Goal: Task Accomplishment & Management: Complete application form

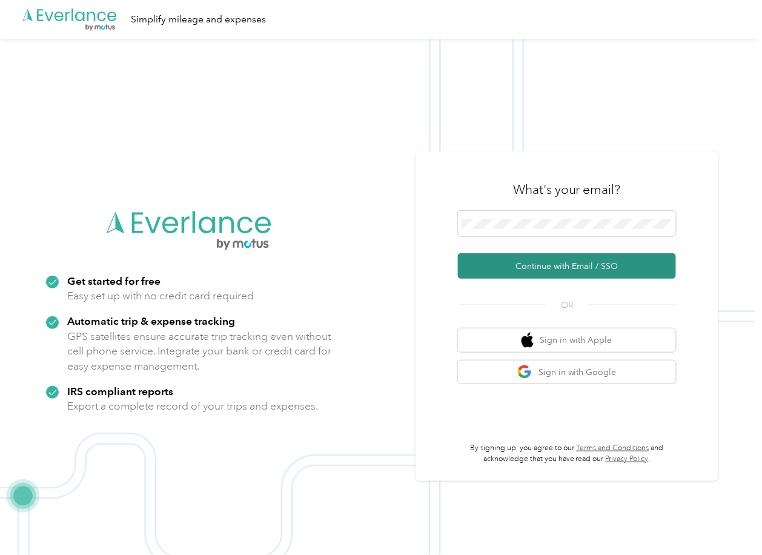
click at [496, 256] on button "Continue with Email / SSO" at bounding box center [567, 265] width 218 height 25
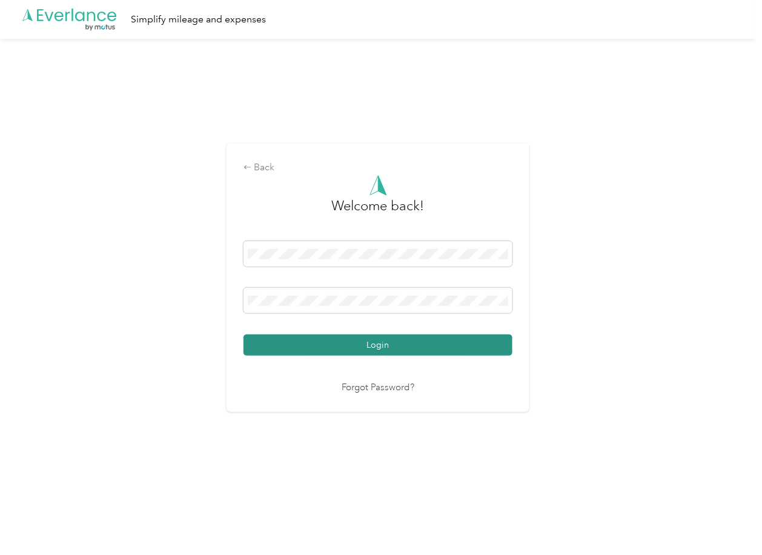
click at [296, 337] on button "Login" at bounding box center [377, 344] width 269 height 21
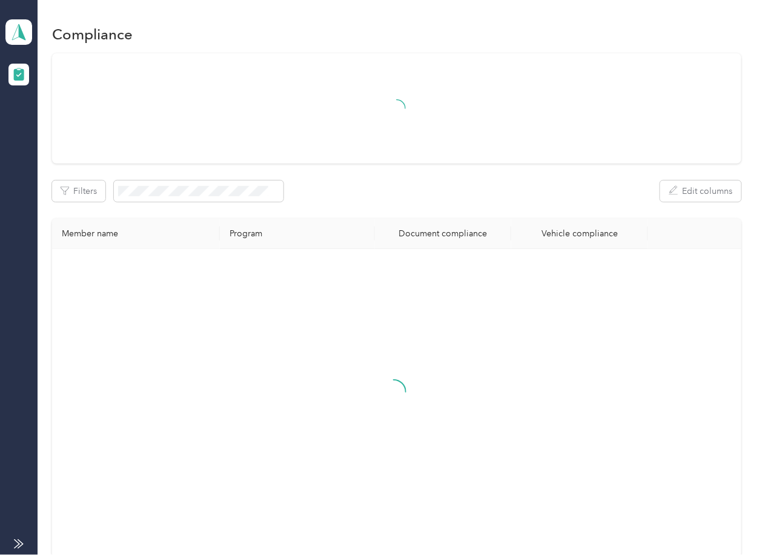
drag, startPoint x: 454, startPoint y: 203, endPoint x: 301, endPoint y: 163, distance: 158.3
click at [454, 203] on div "Filters Edit columns Member name Program Document compliance Vehicle compliance" at bounding box center [396, 305] width 688 height 504
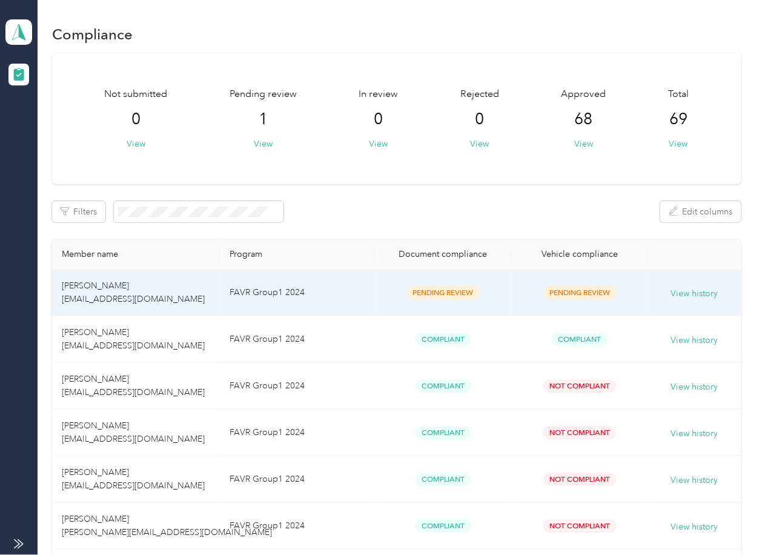
click at [212, 288] on td "[PERSON_NAME] [EMAIL_ADDRESS][DOMAIN_NAME]" at bounding box center [136, 292] width 168 height 47
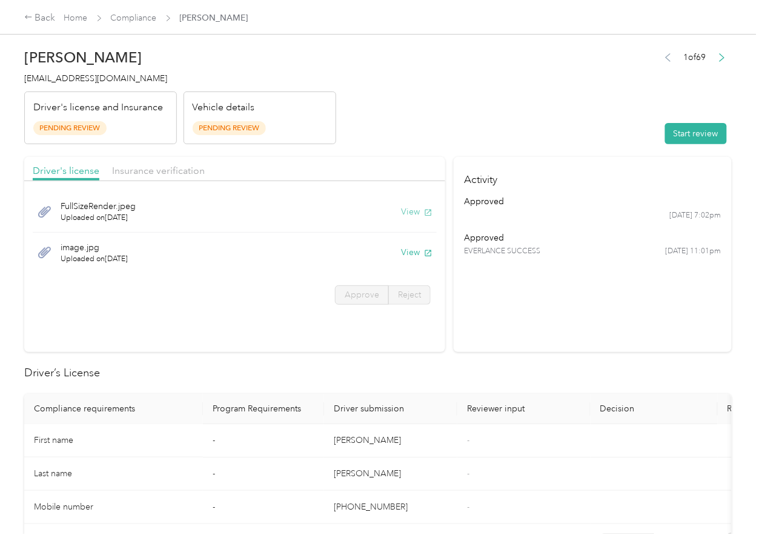
click at [414, 211] on button "View" at bounding box center [416, 211] width 31 height 13
click at [409, 254] on button "View" at bounding box center [416, 252] width 31 height 13
drag, startPoint x: 375, startPoint y: 157, endPoint x: 254, endPoint y: 173, distance: 122.0
click at [374, 157] on div "Driver's license Insurance verification" at bounding box center [234, 169] width 421 height 24
click at [147, 171] on span "Insurance verification" at bounding box center [158, 171] width 93 height 12
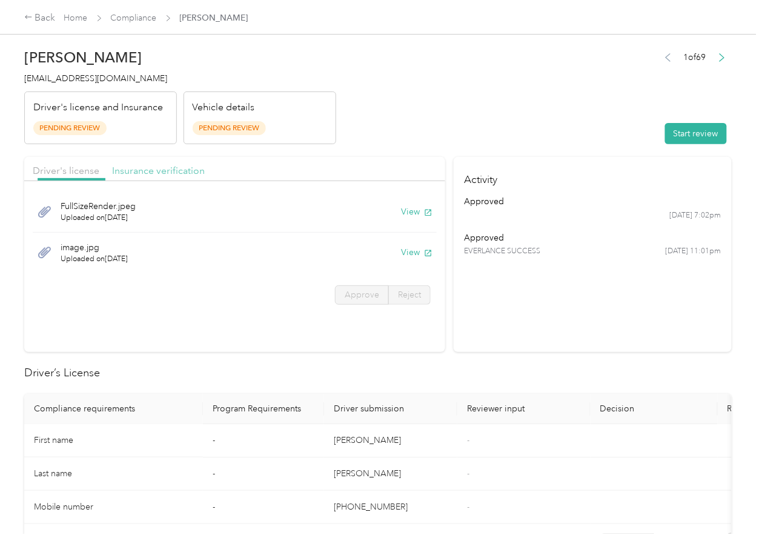
click at [177, 171] on span "Insurance verification" at bounding box center [158, 171] width 93 height 12
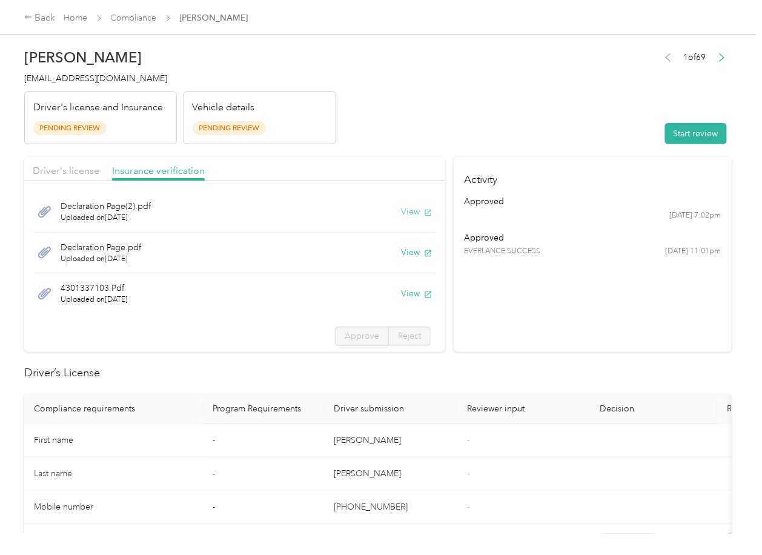
click at [403, 209] on button "View" at bounding box center [416, 211] width 31 height 13
click at [403, 251] on button "View" at bounding box center [416, 252] width 31 height 13
click at [401, 297] on button "View" at bounding box center [416, 293] width 31 height 13
click at [545, 122] on header "[PERSON_NAME] [EMAIL_ADDRESS][DOMAIN_NAME] Driver's license and Insurance Pendi…" at bounding box center [377, 93] width 707 height 102
click at [690, 142] on button "Start review" at bounding box center [696, 133] width 62 height 21
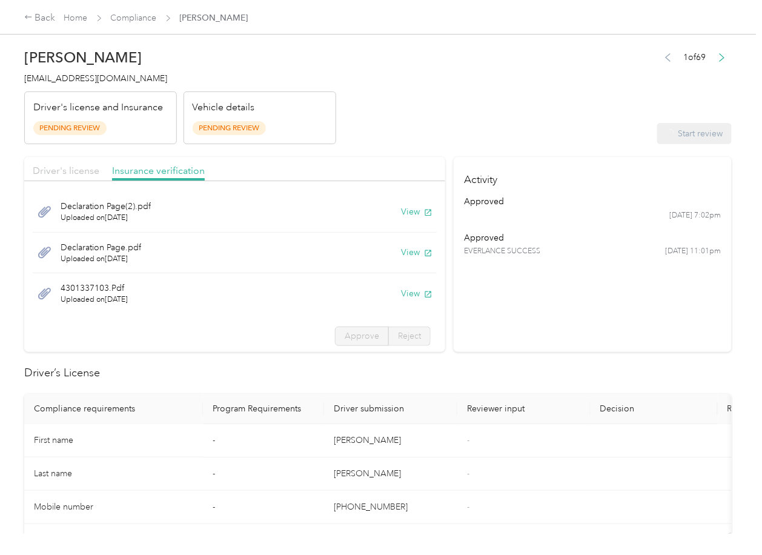
click at [59, 171] on span "Driver's license" at bounding box center [66, 171] width 67 height 12
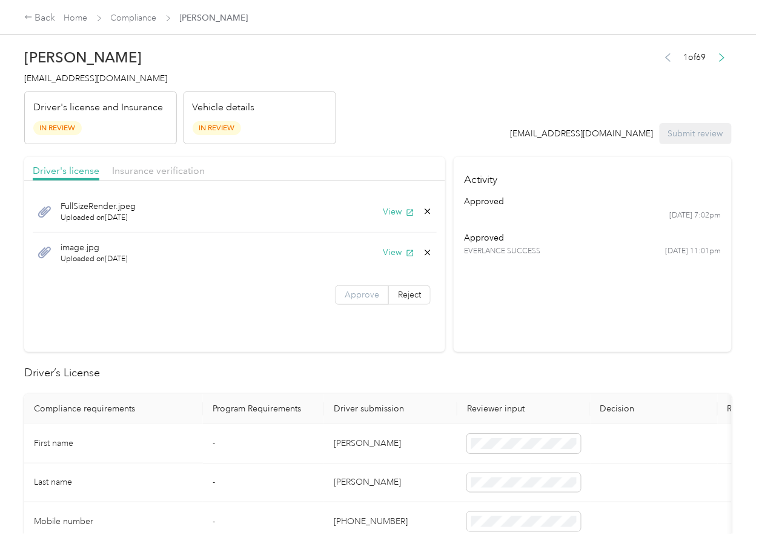
click at [366, 291] on span "Approve" at bounding box center [362, 294] width 35 height 10
click at [159, 167] on span "Insurance verification" at bounding box center [158, 171] width 93 height 12
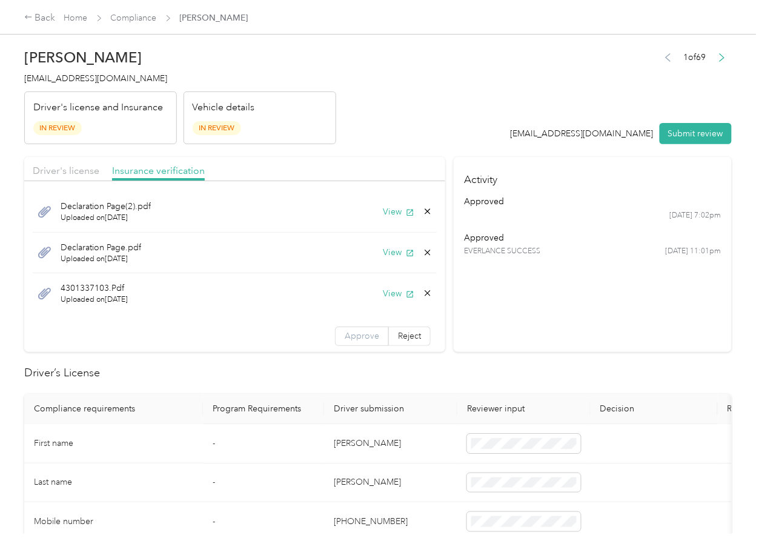
click at [345, 331] on span "Approve" at bounding box center [362, 336] width 35 height 10
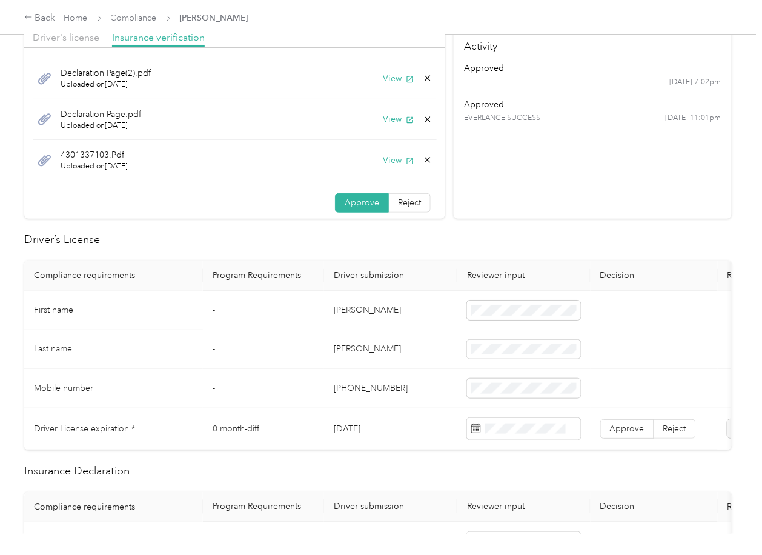
scroll to position [161, 0]
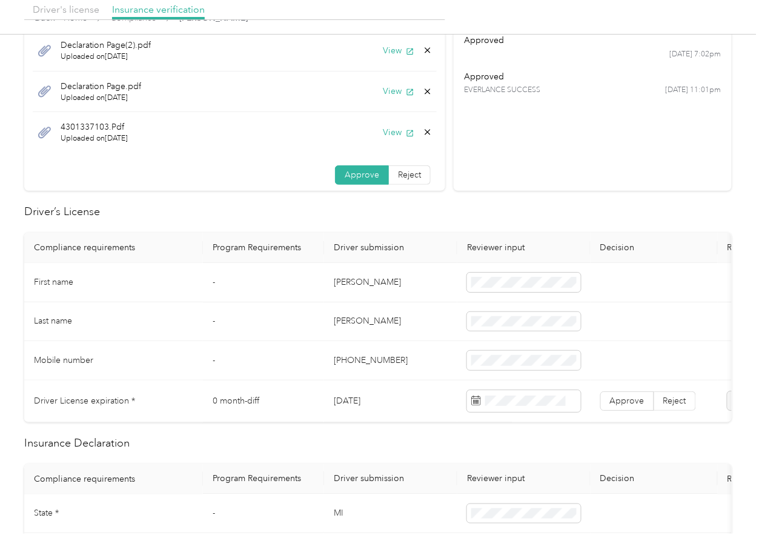
click at [360, 403] on td "[DATE]" at bounding box center [390, 401] width 133 height 42
copy td "[DATE]"
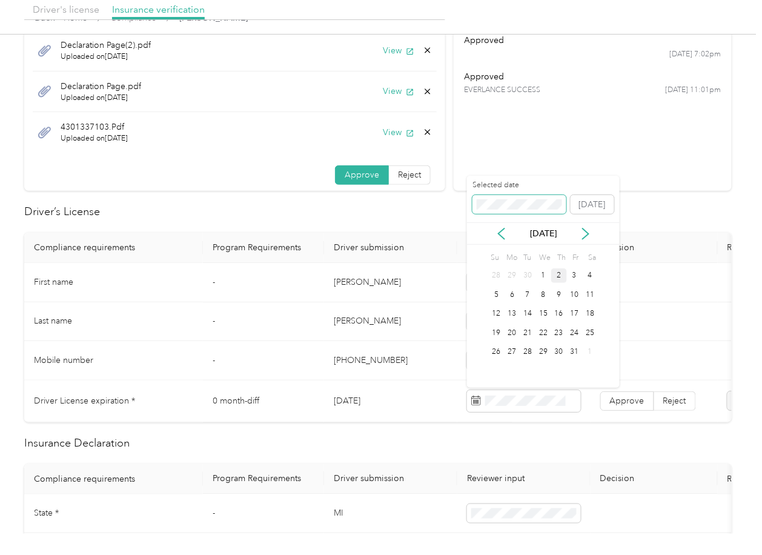
click at [495, 209] on span at bounding box center [519, 204] width 94 height 19
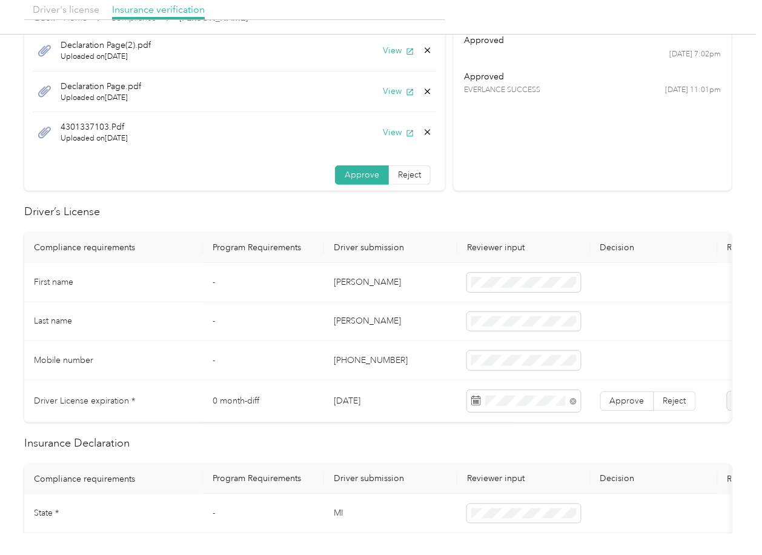
click at [403, 216] on h2 "Driver’s License" at bounding box center [377, 211] width 707 height 16
click at [622, 406] on label "Approve" at bounding box center [627, 400] width 54 height 19
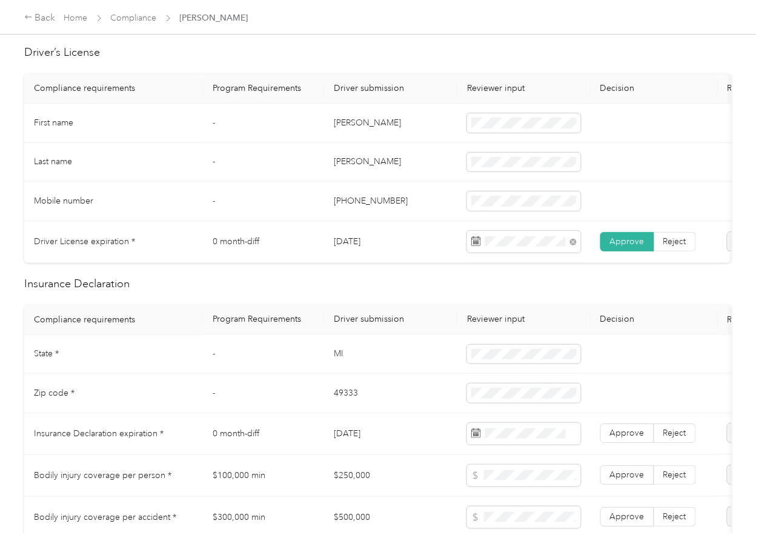
scroll to position [323, 0]
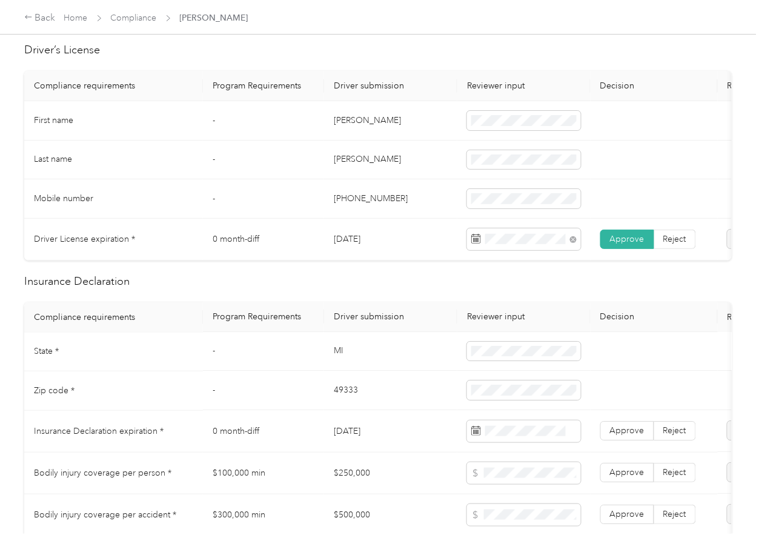
click at [346, 366] on td "MI" at bounding box center [390, 351] width 133 height 39
copy td "MI"
click at [355, 393] on td "49333" at bounding box center [390, 390] width 133 height 39
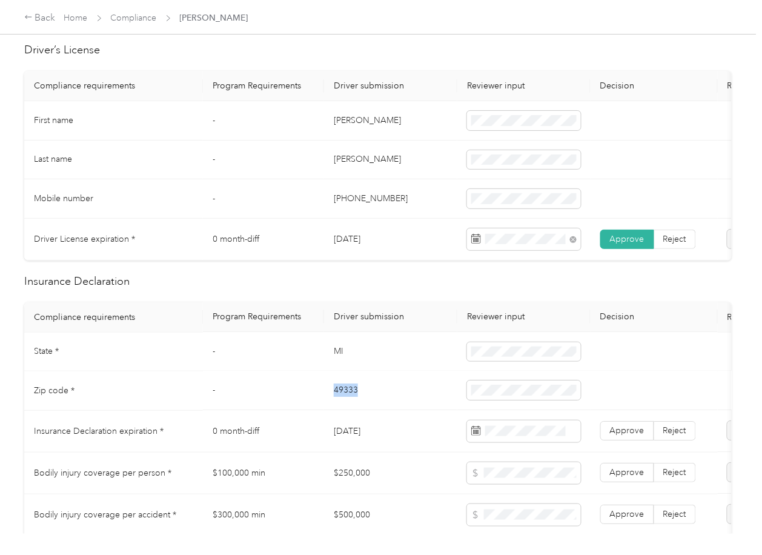
click at [355, 393] on td "49333" at bounding box center [390, 390] width 133 height 39
copy td "49333"
click at [530, 393] on span at bounding box center [524, 390] width 114 height 19
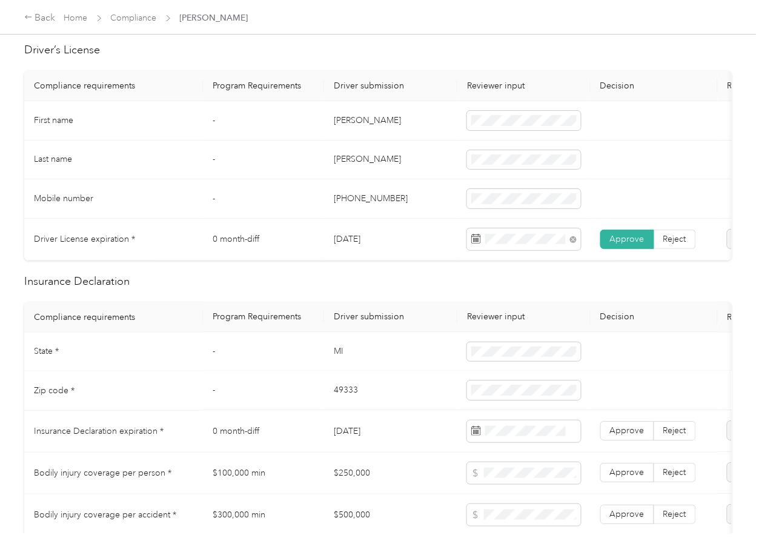
click at [249, 384] on td "-" at bounding box center [263, 390] width 121 height 39
click at [372, 372] on td "MI" at bounding box center [390, 351] width 133 height 39
drag, startPoint x: 632, startPoint y: 444, endPoint x: 454, endPoint y: 388, distance: 186.3
click at [630, 436] on span "Approve" at bounding box center [627, 431] width 35 height 10
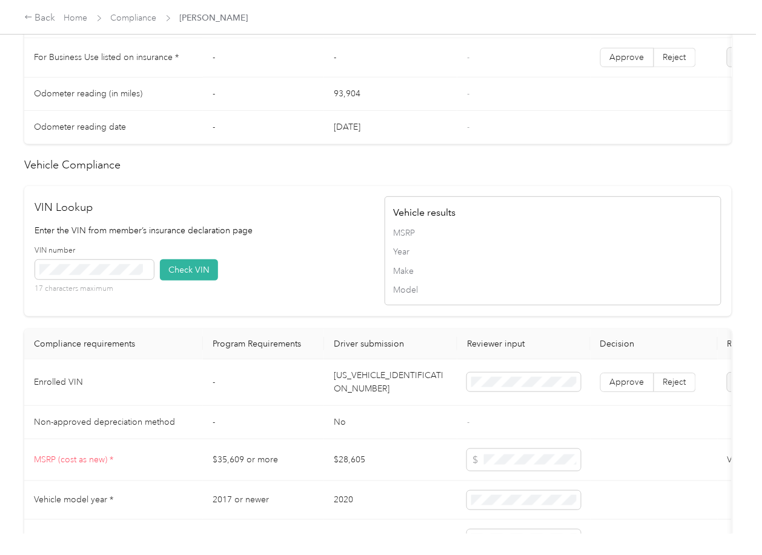
scroll to position [888, 0]
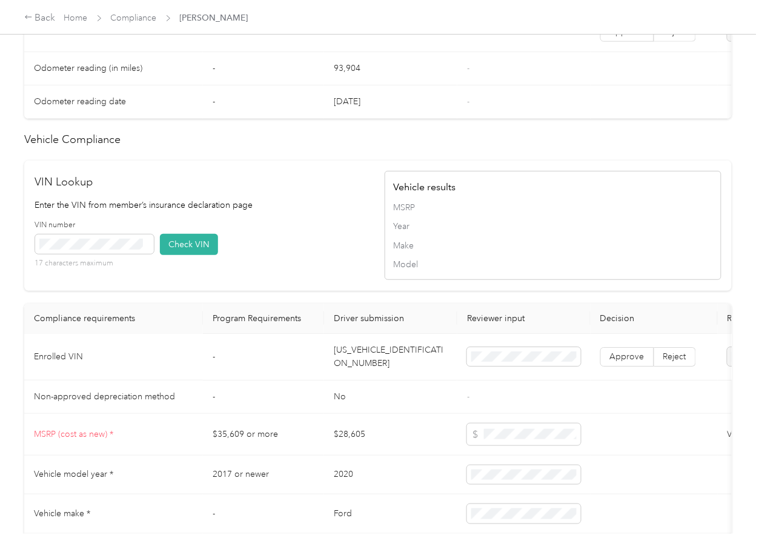
click at [380, 373] on td "[US_VEHICLE_IDENTIFICATION_NUMBER]" at bounding box center [390, 357] width 133 height 47
copy td "[US_VEHICLE_IDENTIFICATION_NUMBER]"
click at [284, 217] on div "VIN Lookup Enter the VIN from member’s insurance declaration page VIN number 17…" at bounding box center [203, 226] width 337 height 104
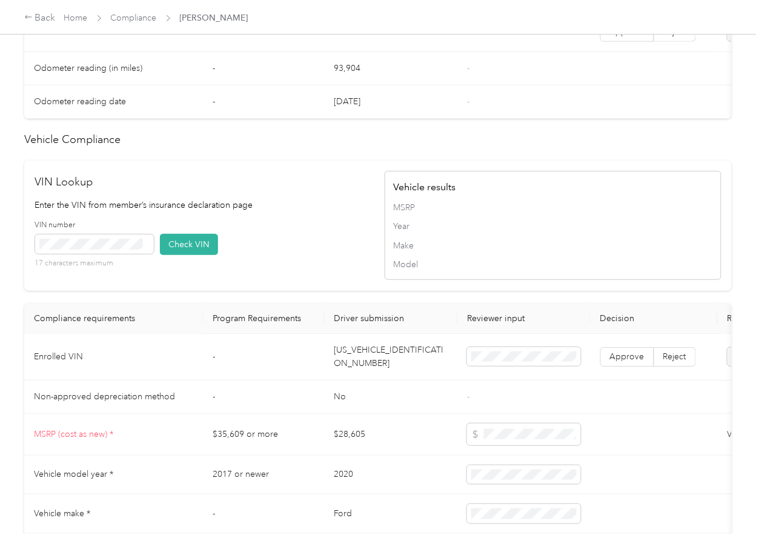
click at [215, 255] on button "Check VIN" at bounding box center [189, 244] width 58 height 21
click at [622, 361] on span "Approve" at bounding box center [627, 356] width 35 height 10
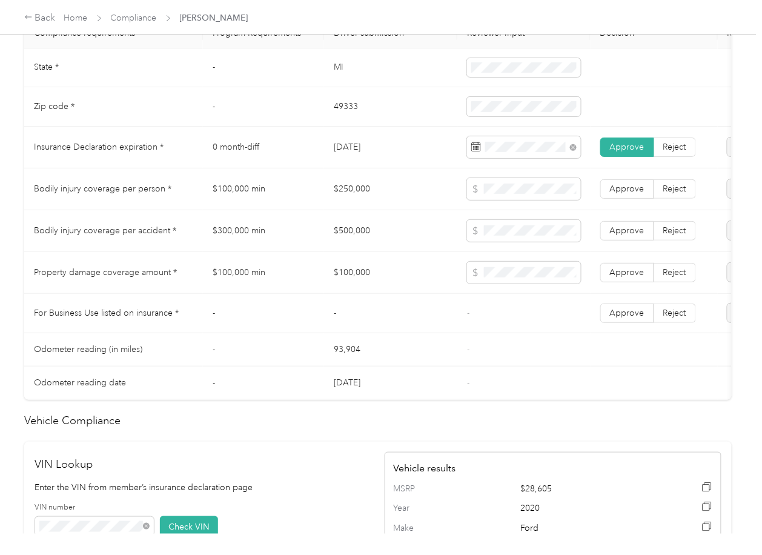
scroll to position [565, 0]
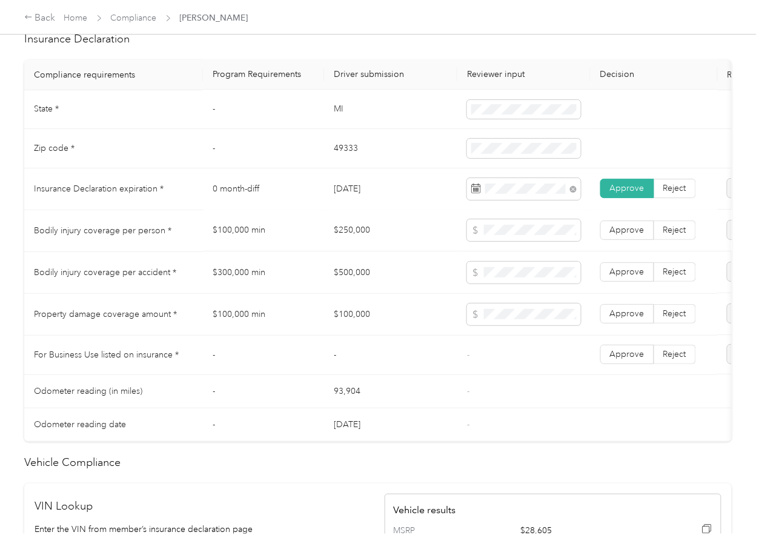
click at [346, 233] on td "$250,000" at bounding box center [390, 231] width 133 height 42
click at [346, 236] on td "$250,000" at bounding box center [390, 231] width 133 height 42
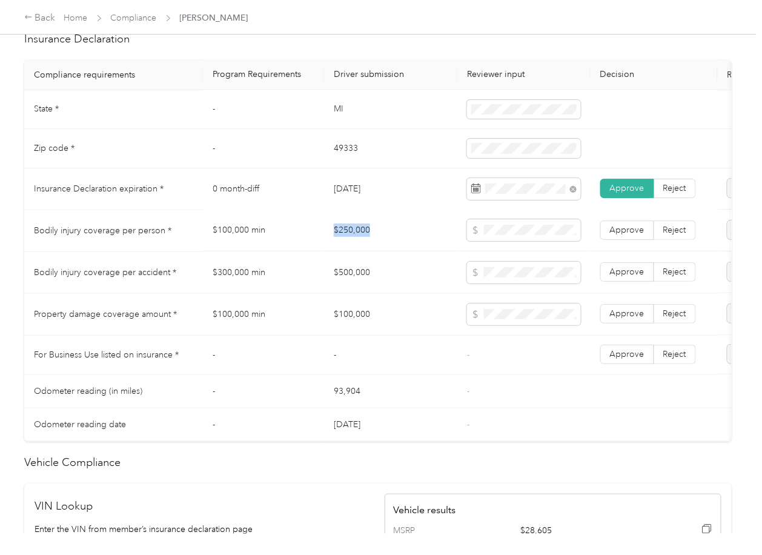
copy td "$250,000"
click at [369, 294] on td "$500,000" at bounding box center [390, 273] width 133 height 42
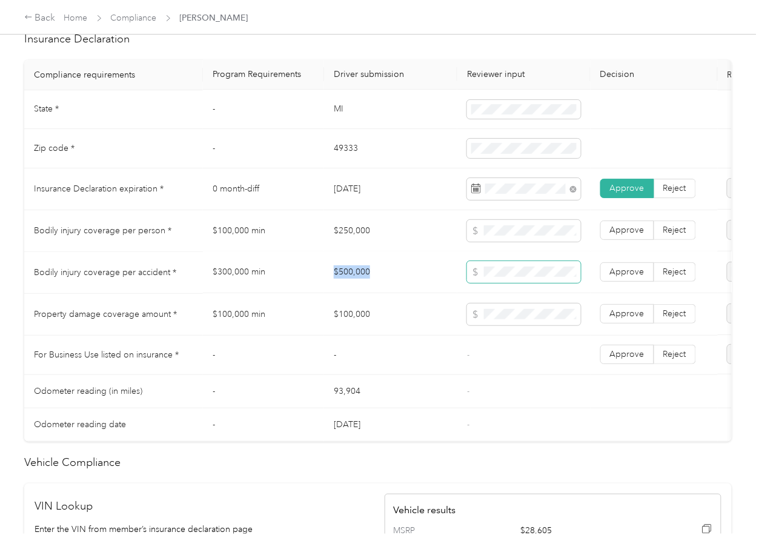
copy td "$500,000"
click at [345, 326] on td "$100,000" at bounding box center [390, 315] width 133 height 42
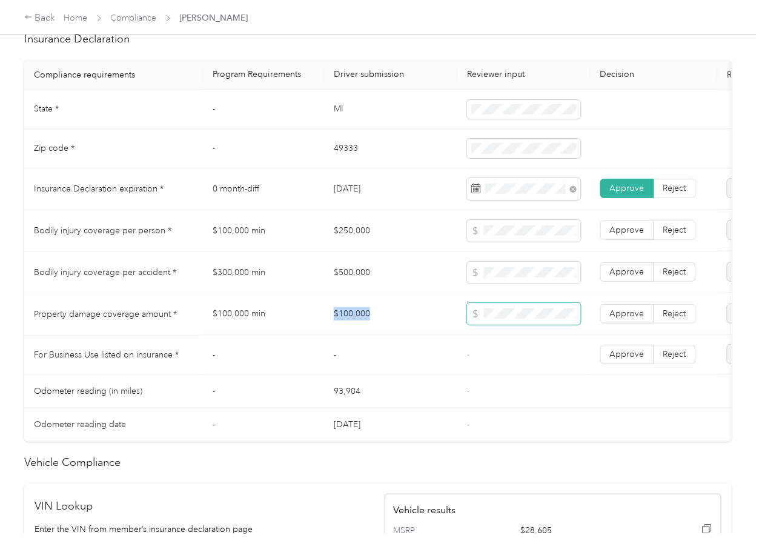
copy td "$100,000"
click at [632, 319] on span "Approve" at bounding box center [627, 314] width 35 height 10
click at [633, 277] on span "Approve" at bounding box center [627, 272] width 35 height 10
click at [632, 236] on span "Approve" at bounding box center [627, 230] width 35 height 10
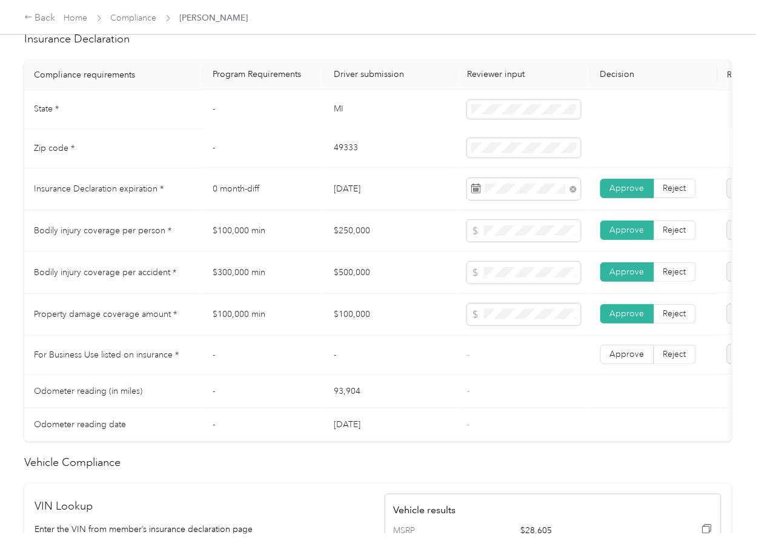
click at [324, 334] on td "$100,000" at bounding box center [390, 315] width 133 height 42
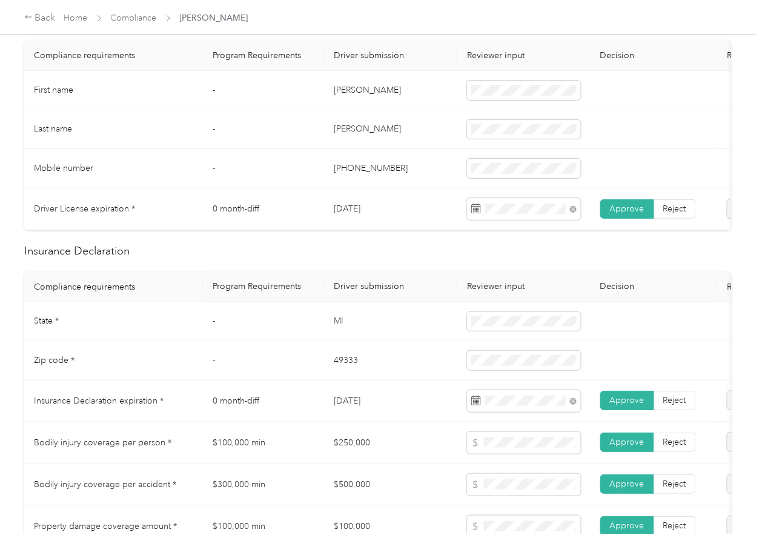
scroll to position [0, 0]
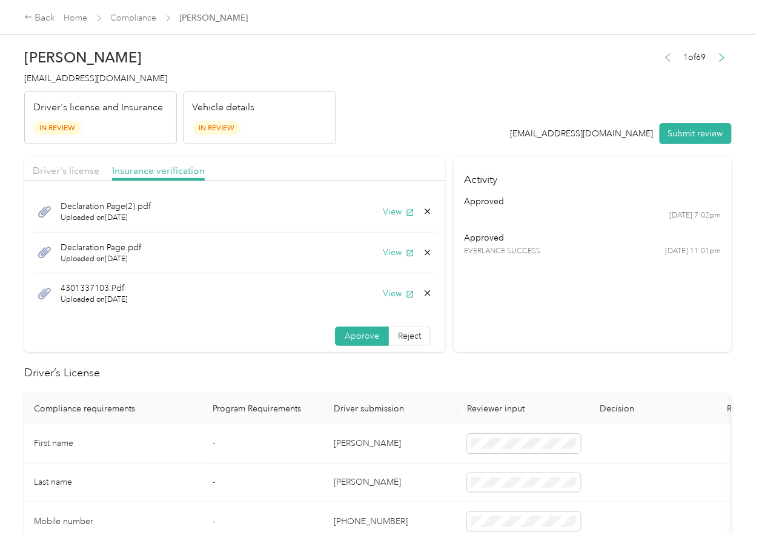
click at [425, 252] on icon at bounding box center [427, 251] width 5 height 5
click at [380, 258] on button "Yes" at bounding box center [381, 261] width 24 height 19
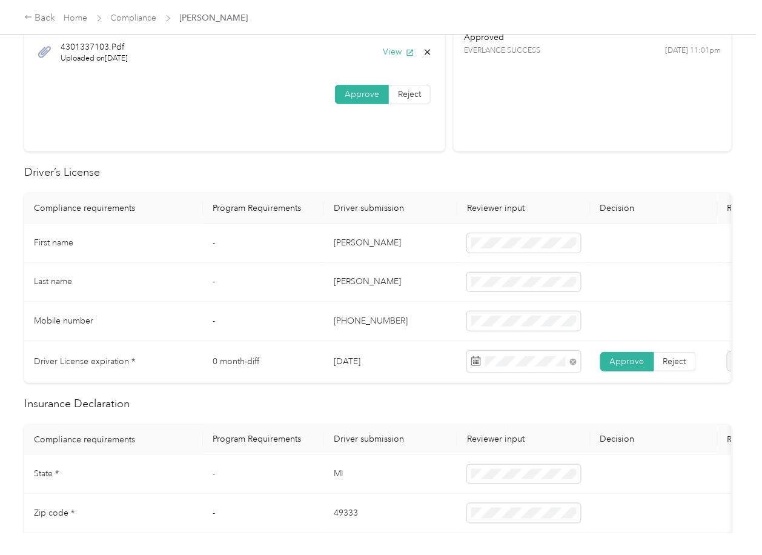
scroll to position [484, 0]
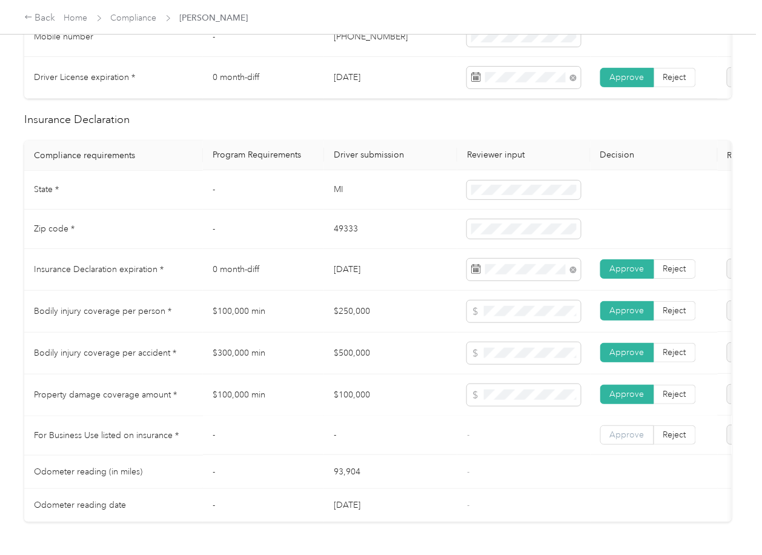
click at [625, 440] on span "Approve" at bounding box center [627, 435] width 35 height 10
click at [366, 374] on td "$500,000" at bounding box center [390, 353] width 133 height 42
click at [349, 277] on td "[DATE]" at bounding box center [390, 270] width 133 height 42
click at [254, 235] on td "-" at bounding box center [263, 228] width 121 height 39
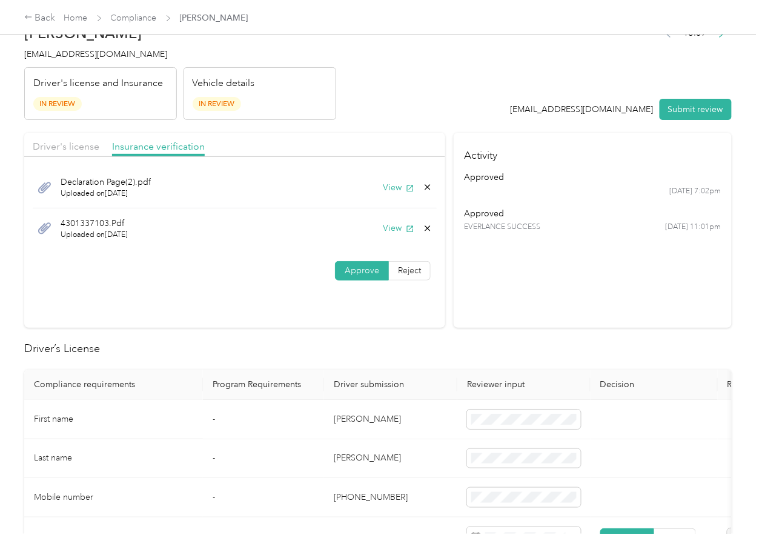
scroll to position [0, 0]
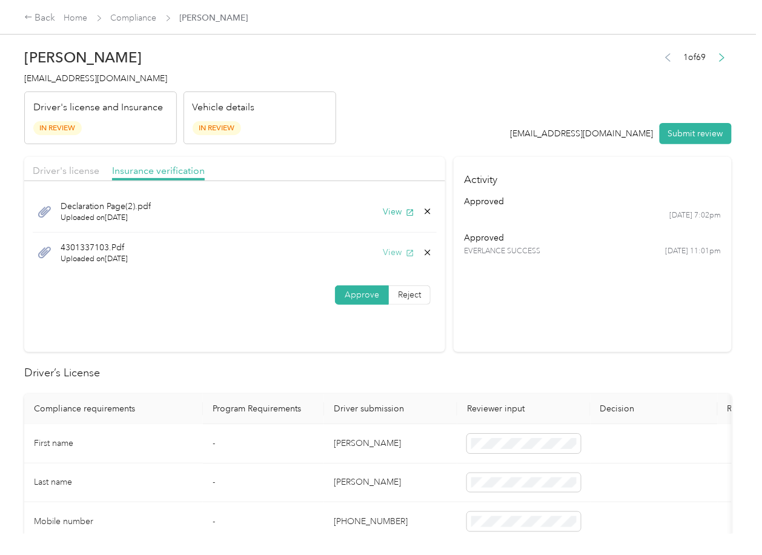
click at [397, 251] on button "View" at bounding box center [398, 252] width 31 height 13
click at [676, 130] on button "Submit review" at bounding box center [695, 133] width 72 height 21
click at [102, 78] on span "[EMAIL_ADDRESS][DOMAIN_NAME]" at bounding box center [95, 78] width 143 height 10
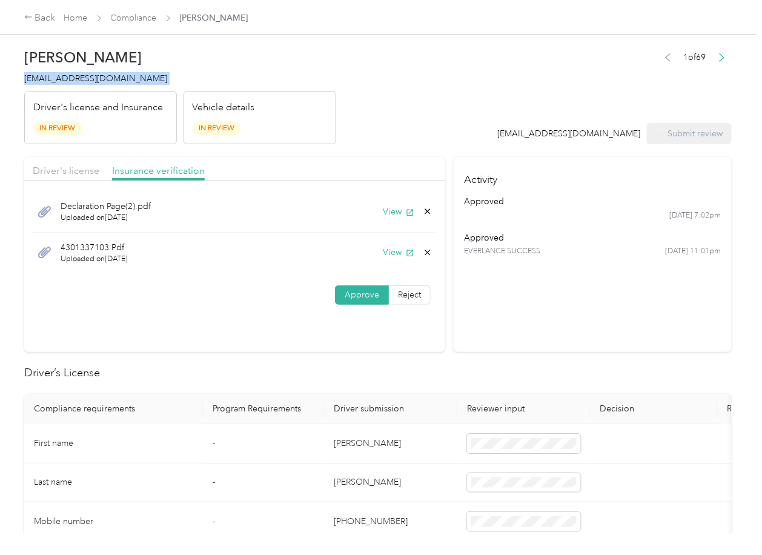
click at [102, 78] on span "[EMAIL_ADDRESS][DOMAIN_NAME]" at bounding box center [95, 78] width 143 height 10
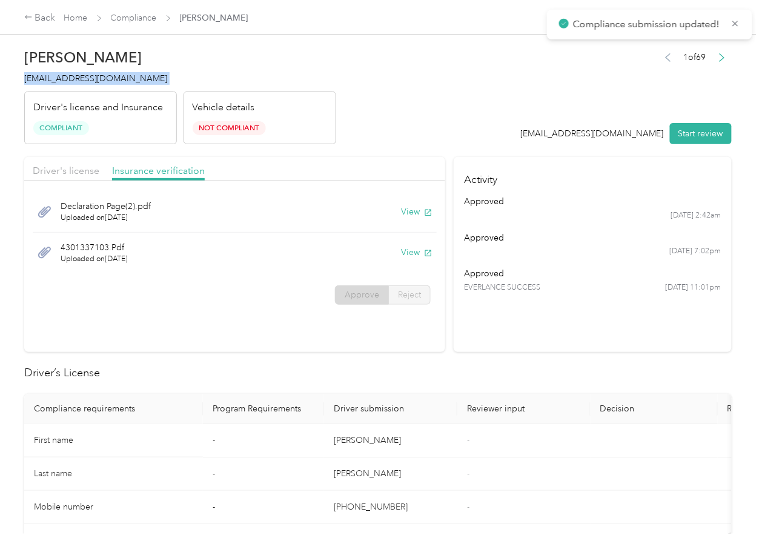
copy span "[EMAIL_ADDRESS][DOMAIN_NAME]"
click at [390, 346] on section "Driver's license Insurance verification Declaration Page(2).pdf Uploaded on [DA…" at bounding box center [234, 254] width 421 height 195
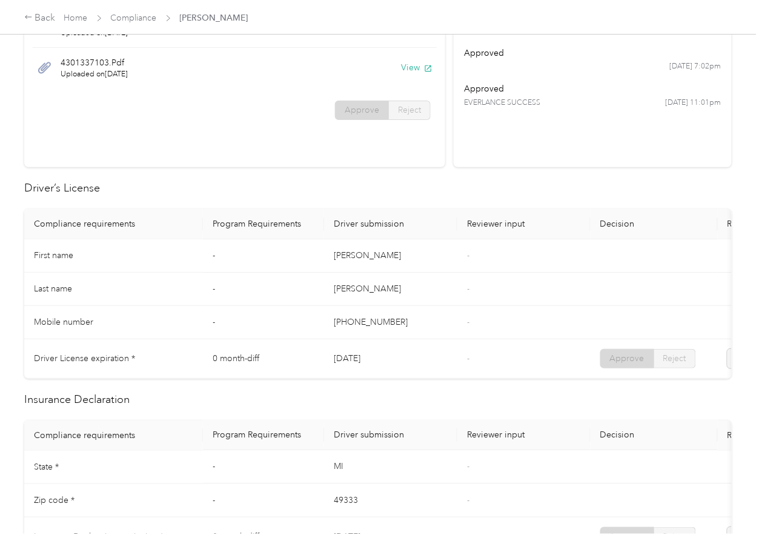
scroll to position [565, 0]
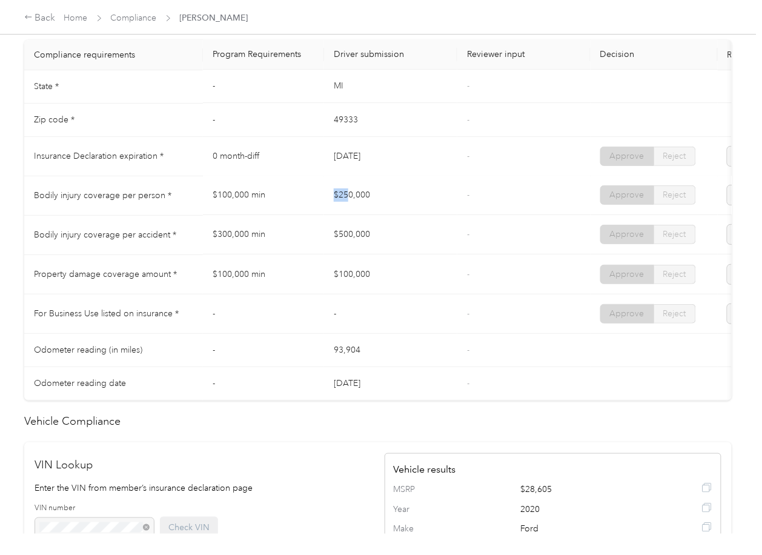
click at [369, 202] on td "$250,000" at bounding box center [390, 195] width 133 height 39
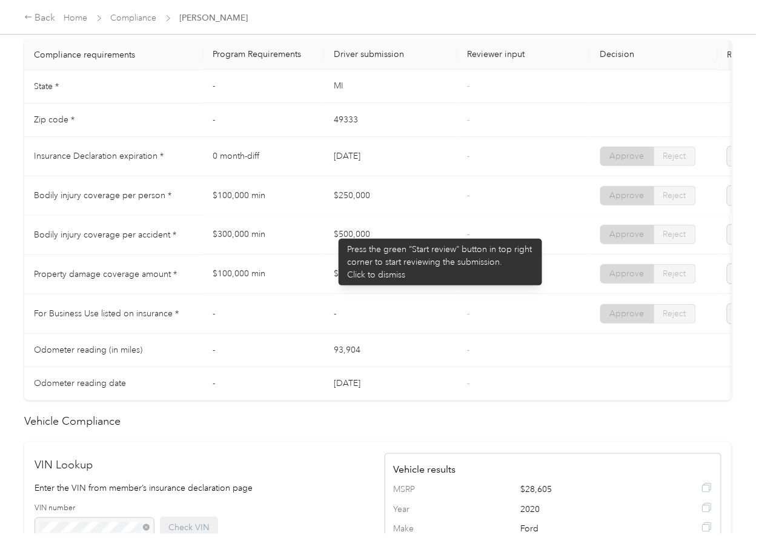
drag, startPoint x: 332, startPoint y: 233, endPoint x: 375, endPoint y: 248, distance: 45.2
click at [375, 248] on td "$500,000" at bounding box center [390, 235] width 133 height 39
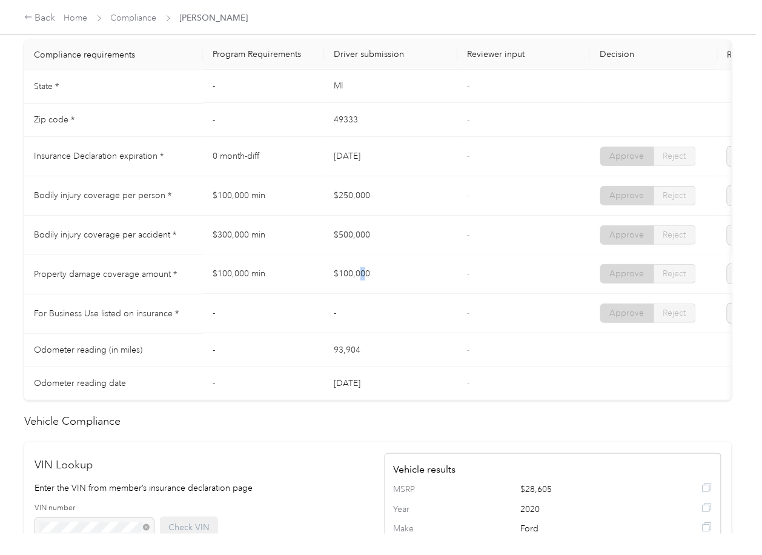
drag, startPoint x: 358, startPoint y: 286, endPoint x: 507, endPoint y: 294, distance: 149.1
click at [410, 294] on td "$100,000" at bounding box center [390, 274] width 133 height 39
click at [507, 294] on td "-" at bounding box center [523, 274] width 133 height 39
click at [139, 20] on link "Compliance" at bounding box center [134, 18] width 46 height 10
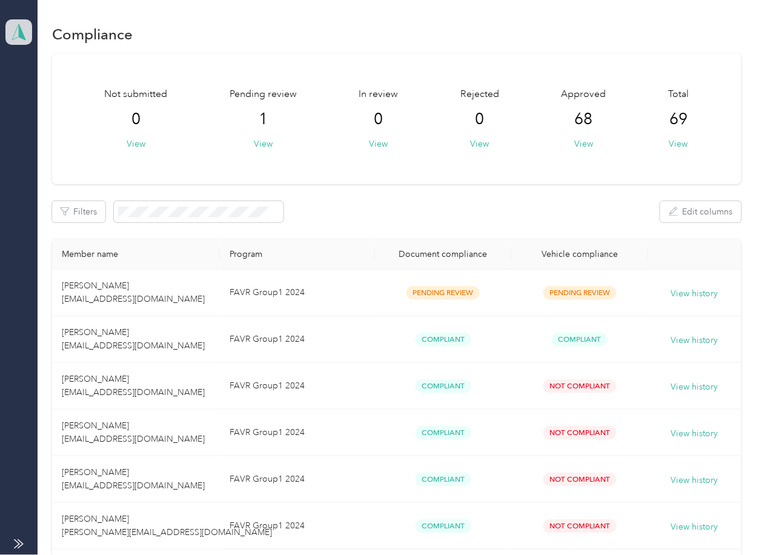
click at [19, 31] on polygon at bounding box center [22, 32] width 7 height 16
click at [57, 127] on div "Log out" at bounding box center [39, 126] width 47 height 13
